Goal: Information Seeking & Learning: Learn about a topic

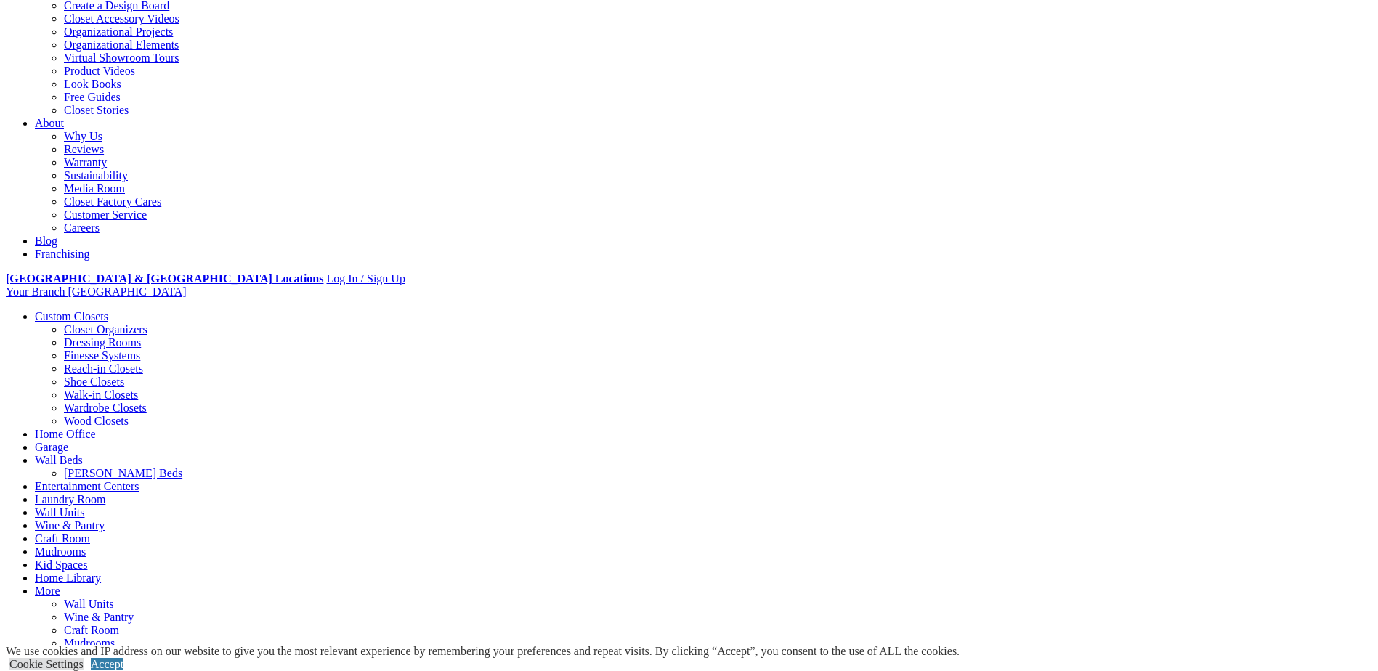
scroll to position [291, 0]
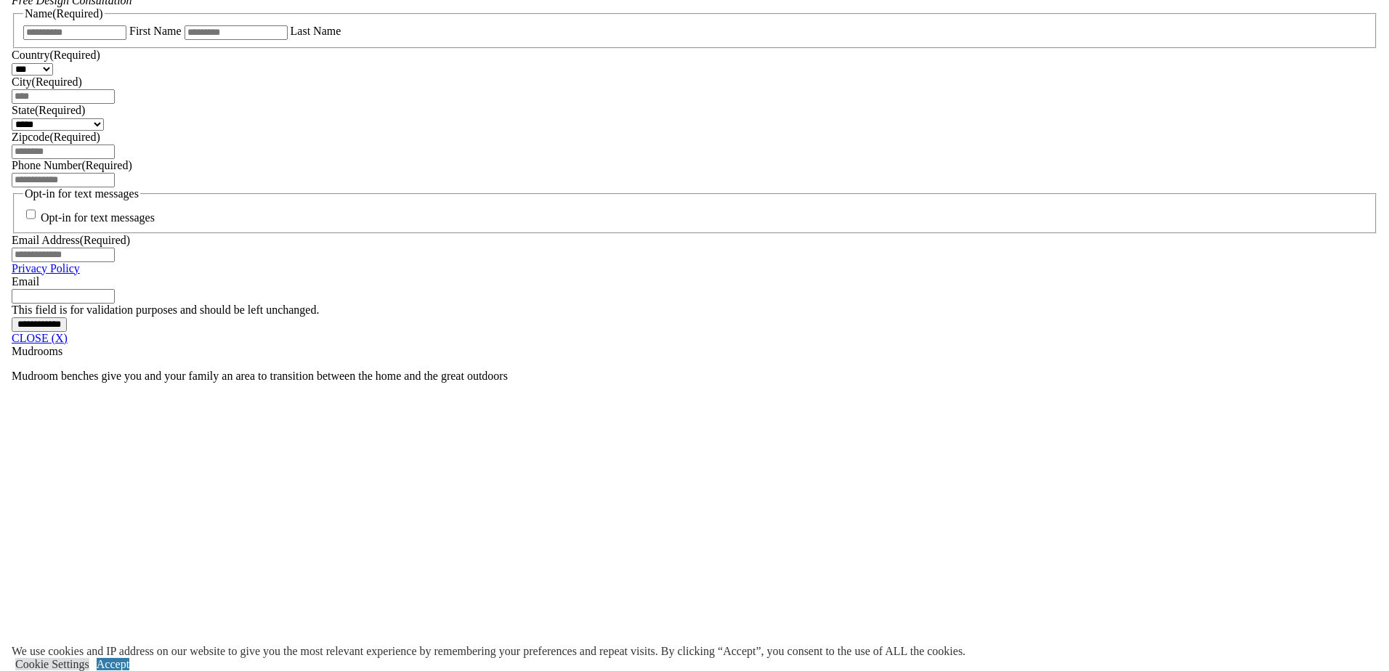
scroll to position [1009, 0]
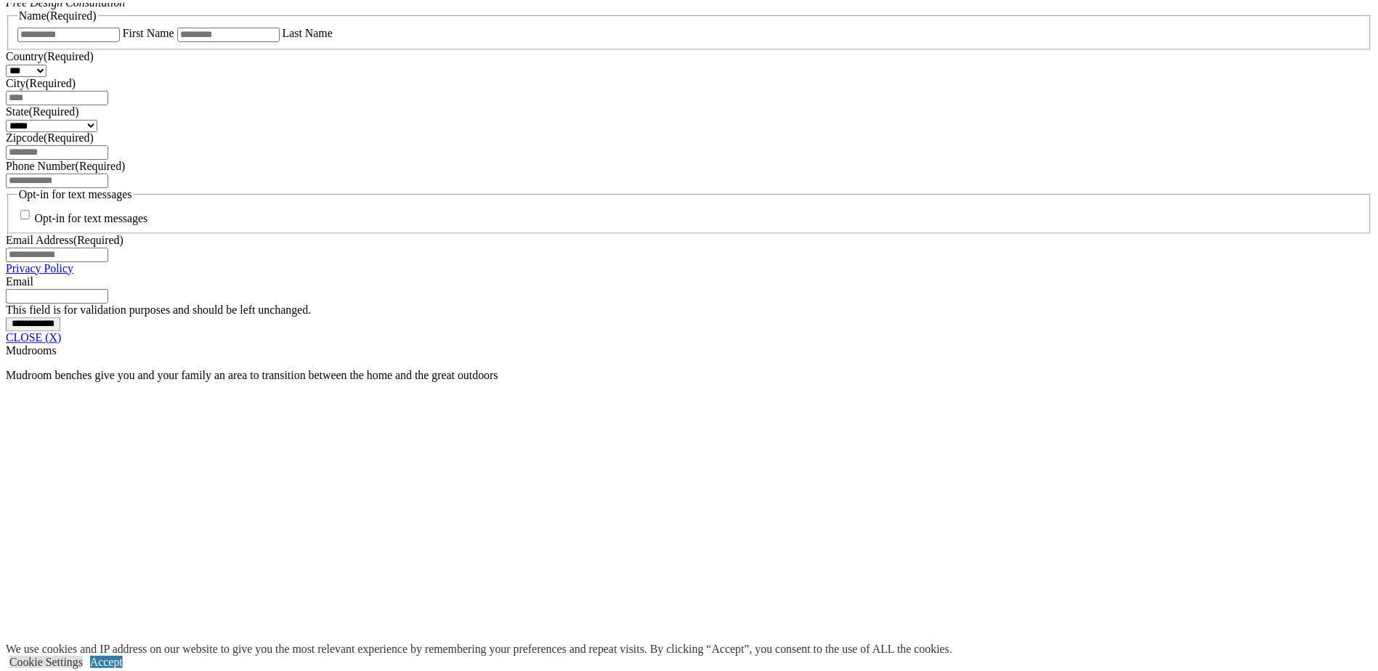
scroll to position [1100, 0]
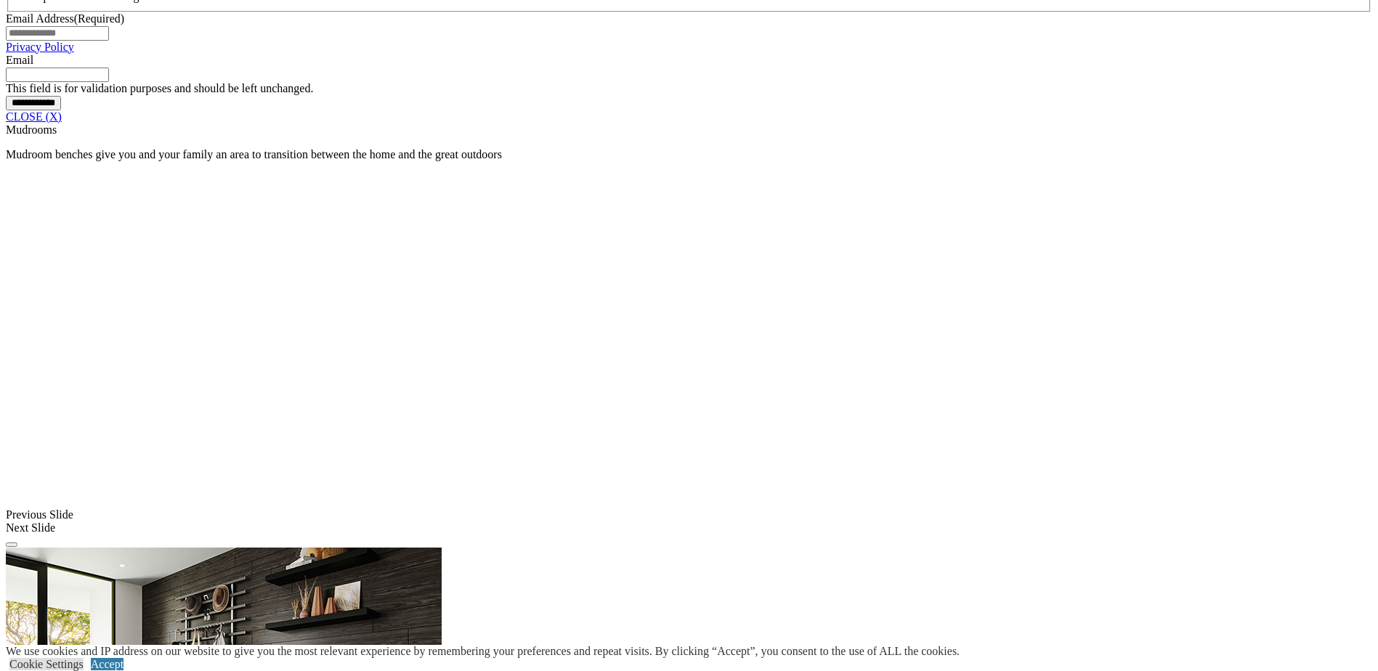
scroll to position [1235, 0]
